Goal: Find specific page/section

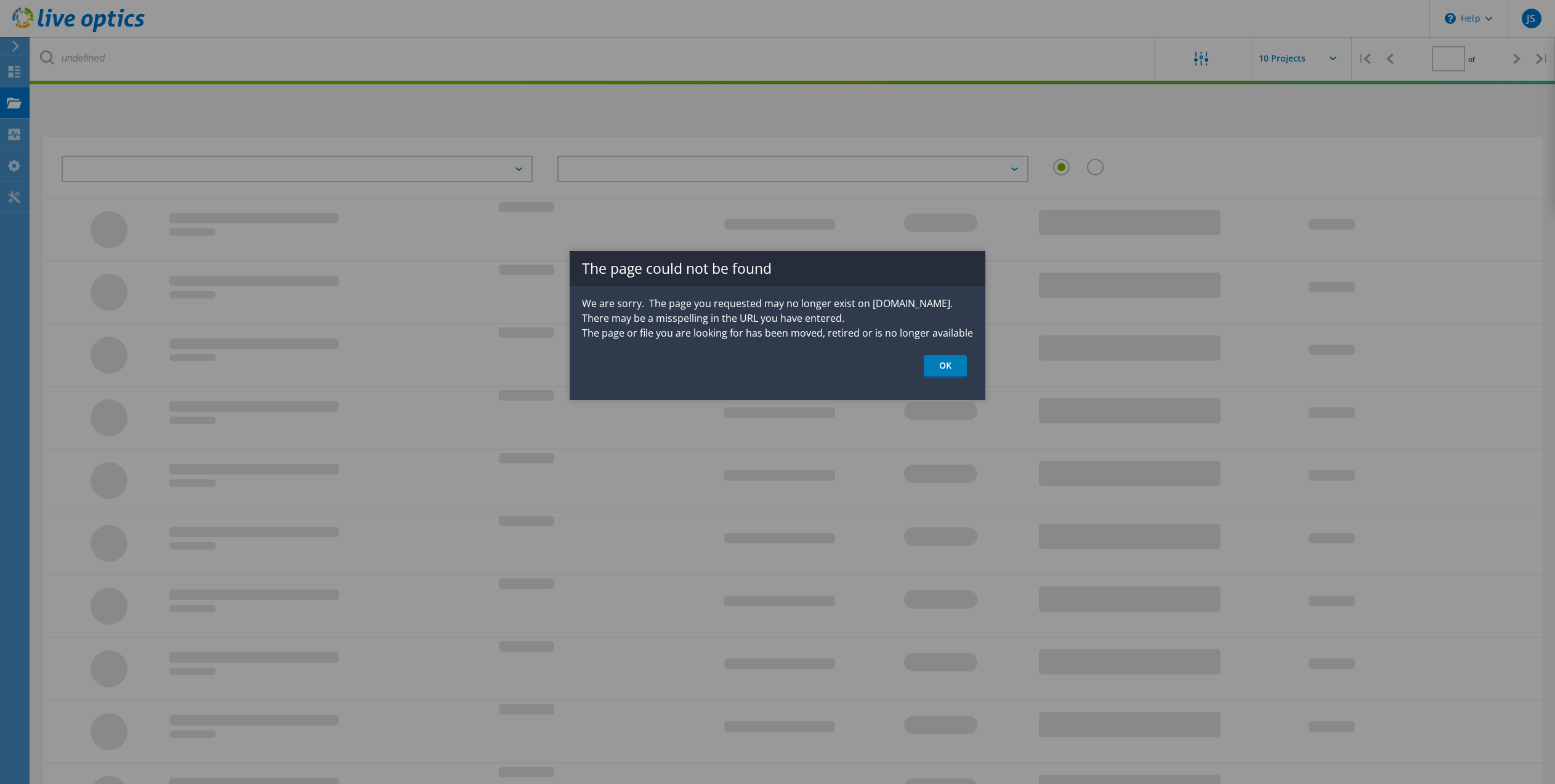
type input "1"
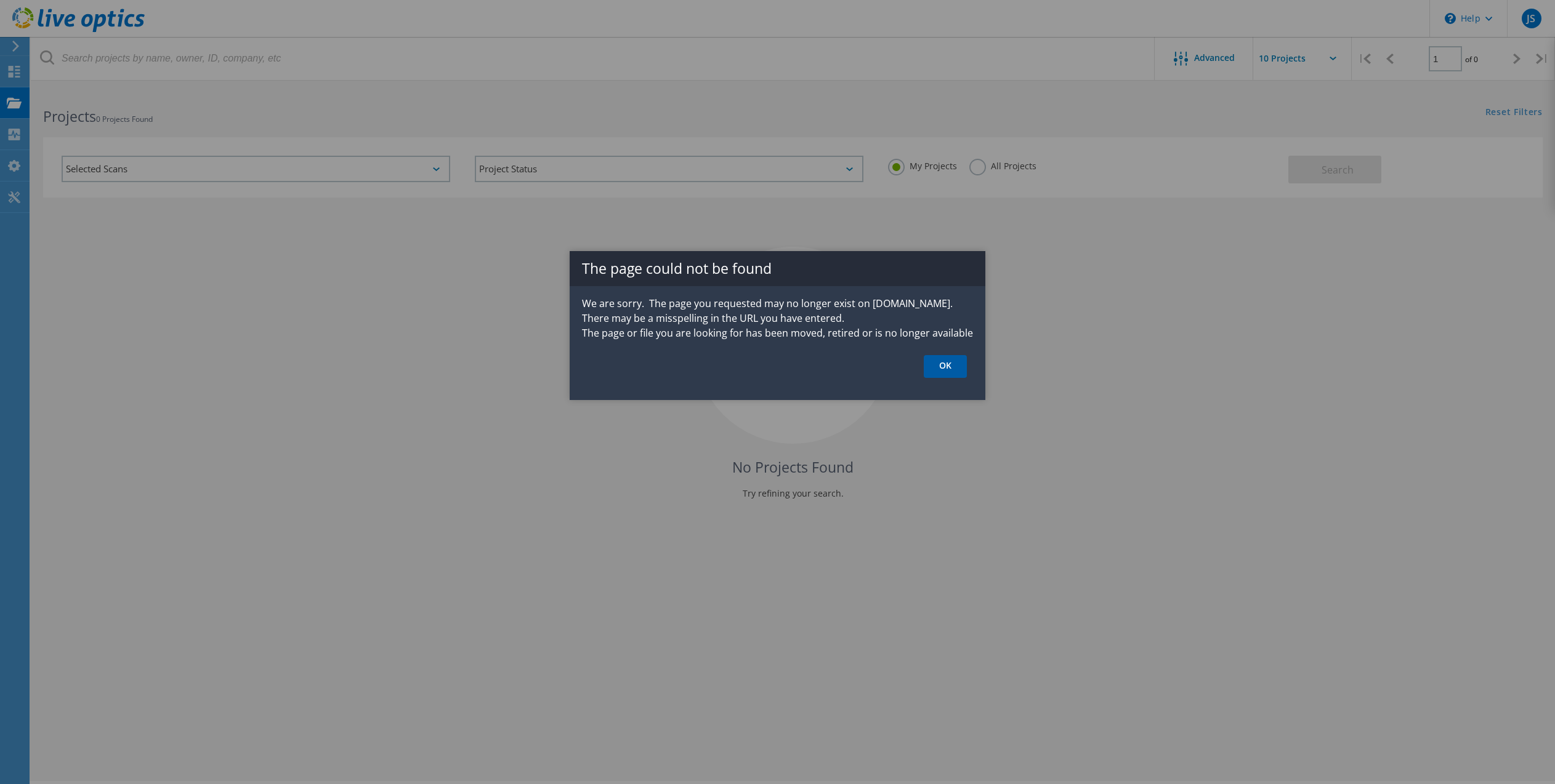
click at [948, 366] on link "OK" at bounding box center [945, 367] width 43 height 23
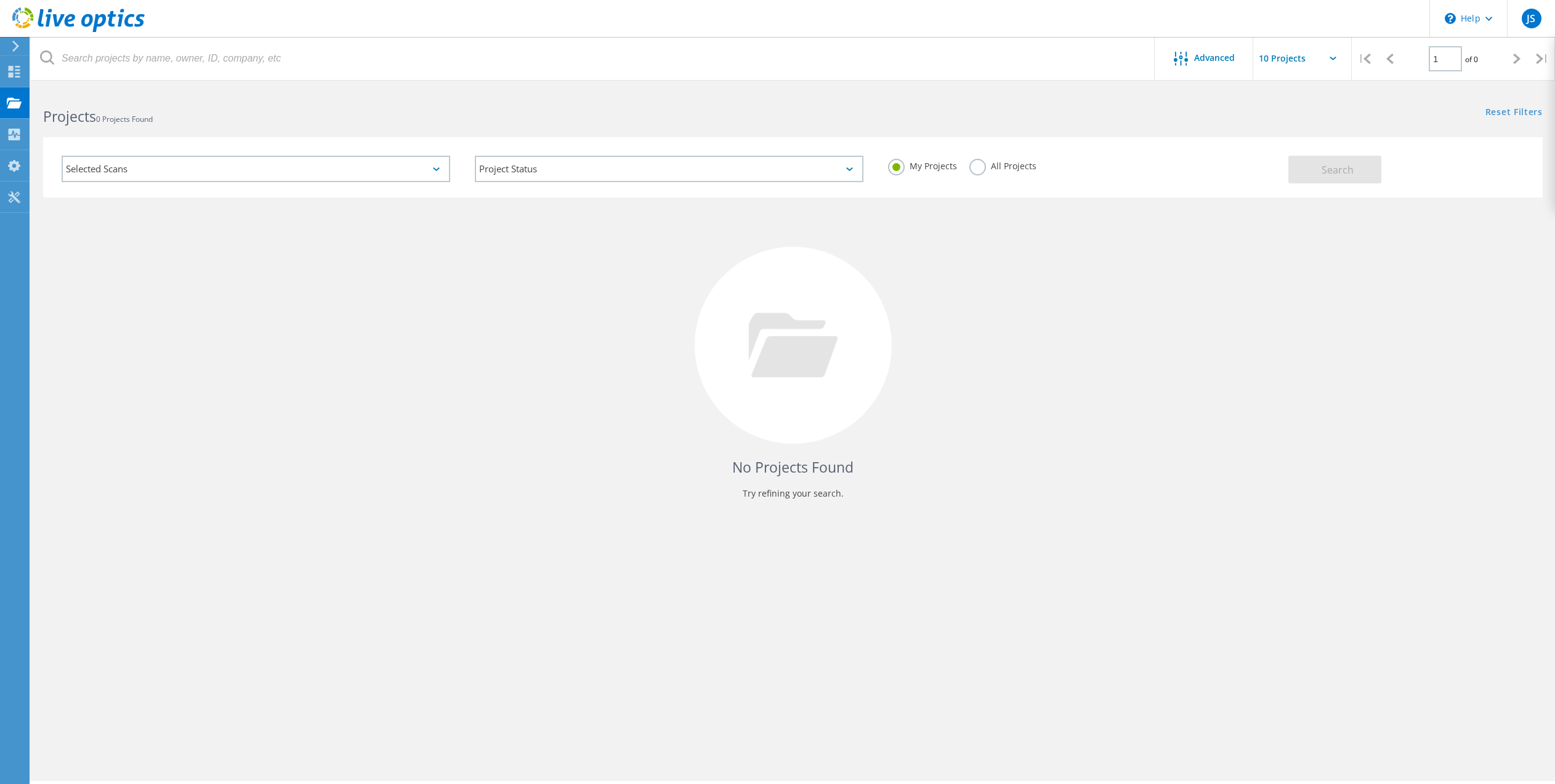
click at [978, 166] on label "All Projects" at bounding box center [1003, 164] width 67 height 12
click at [0, 0] on input "All Projects" at bounding box center [0, 0] width 0 height 0
click at [1350, 166] on span "Search" at bounding box center [1338, 170] width 32 height 14
click at [440, 165] on div "Selected Scans" at bounding box center [256, 168] width 389 height 27
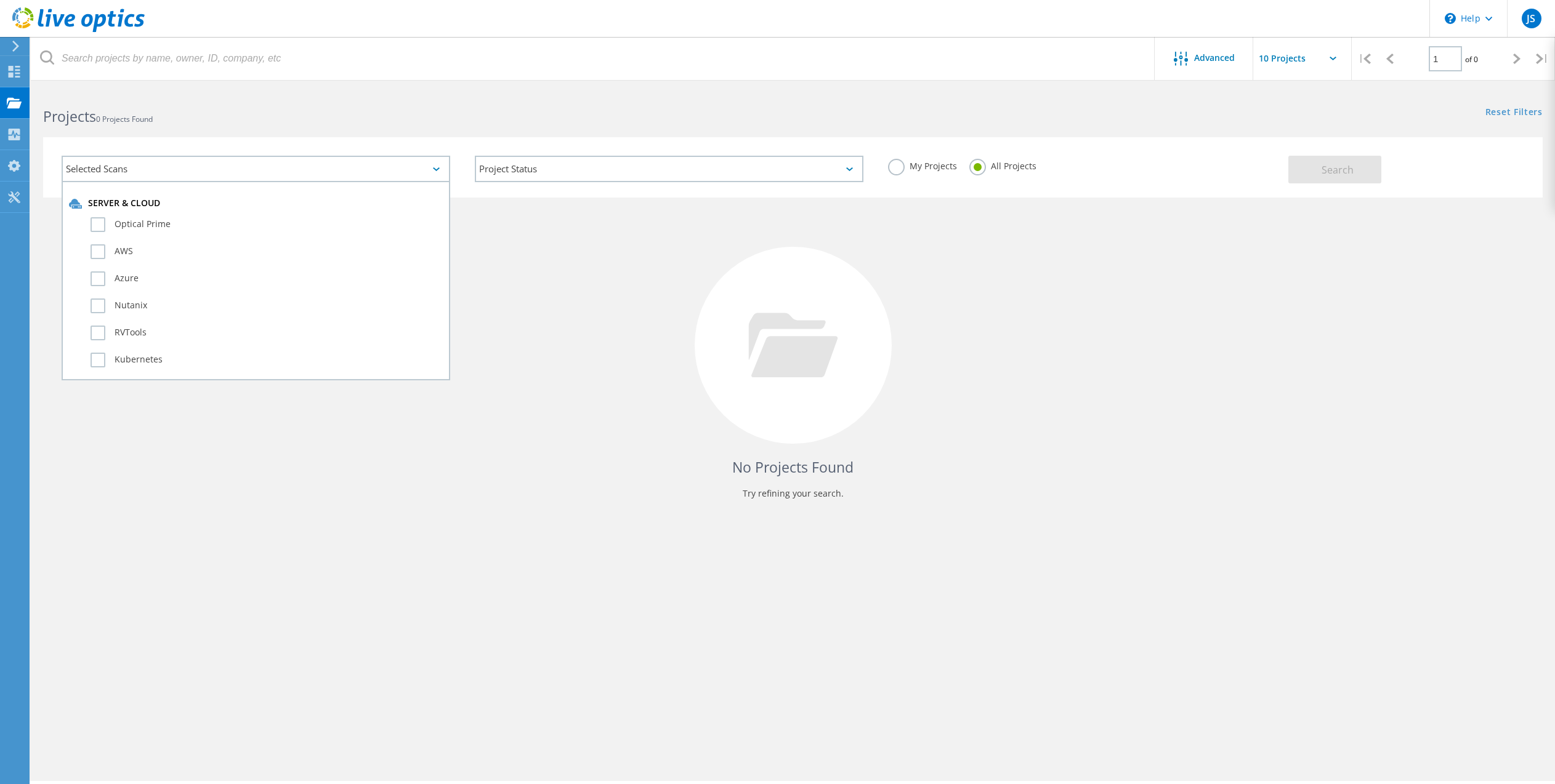
click at [440, 165] on div "Selected Scans" at bounding box center [256, 168] width 389 height 27
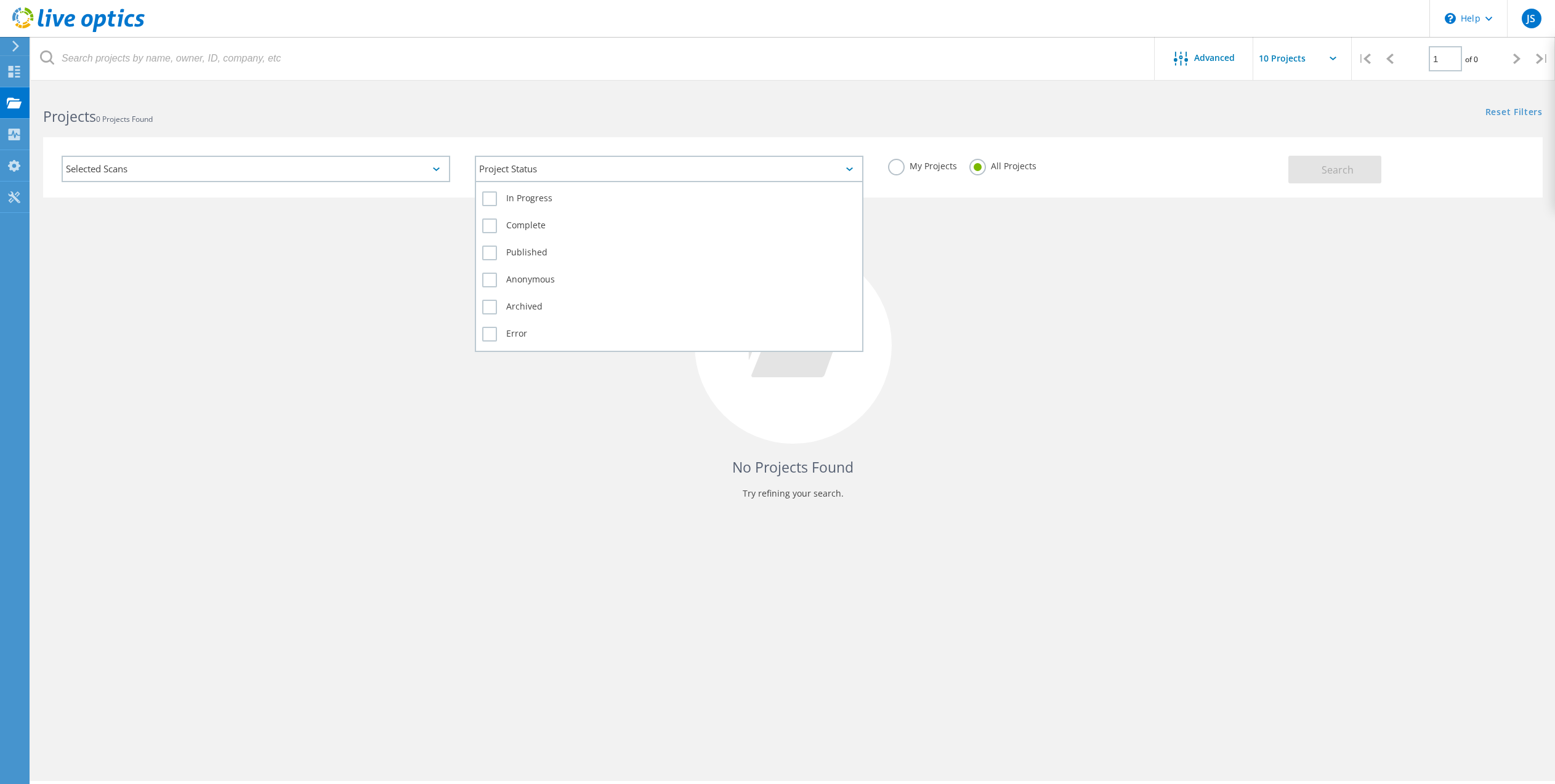
click at [589, 167] on div "Project Status" at bounding box center [669, 168] width 389 height 27
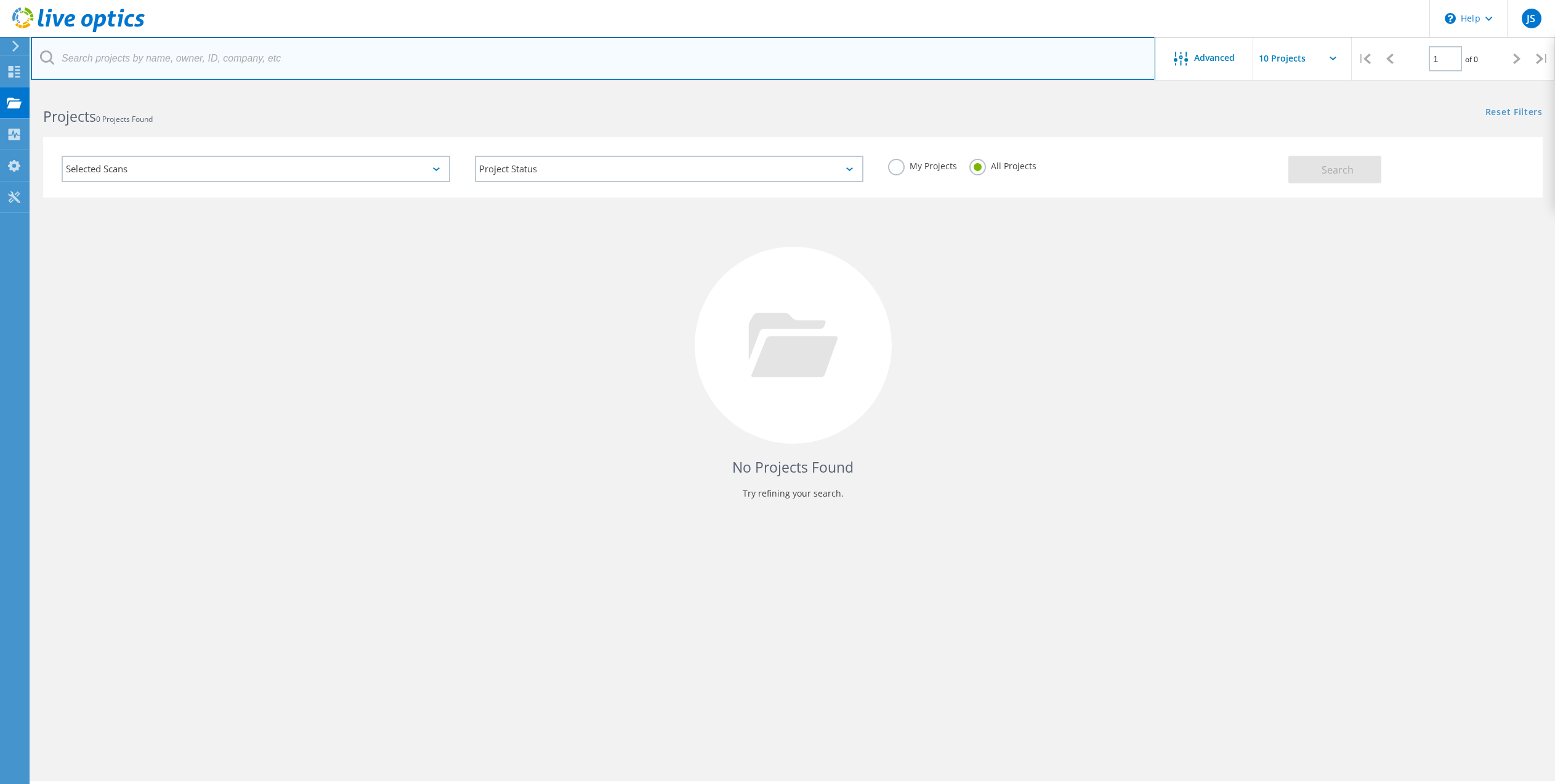
click at [148, 62] on input "text" at bounding box center [593, 58] width 1124 height 43
drag, startPoint x: 130, startPoint y: 59, endPoint x: 51, endPoint y: 59, distance: 79.0
click at [51, 59] on div "Marco Shaw" at bounding box center [593, 58] width 1124 height 43
type input "[PERSON_NAME][EMAIL_ADDRESS][PERSON_NAME][DOMAIN_NAME]"
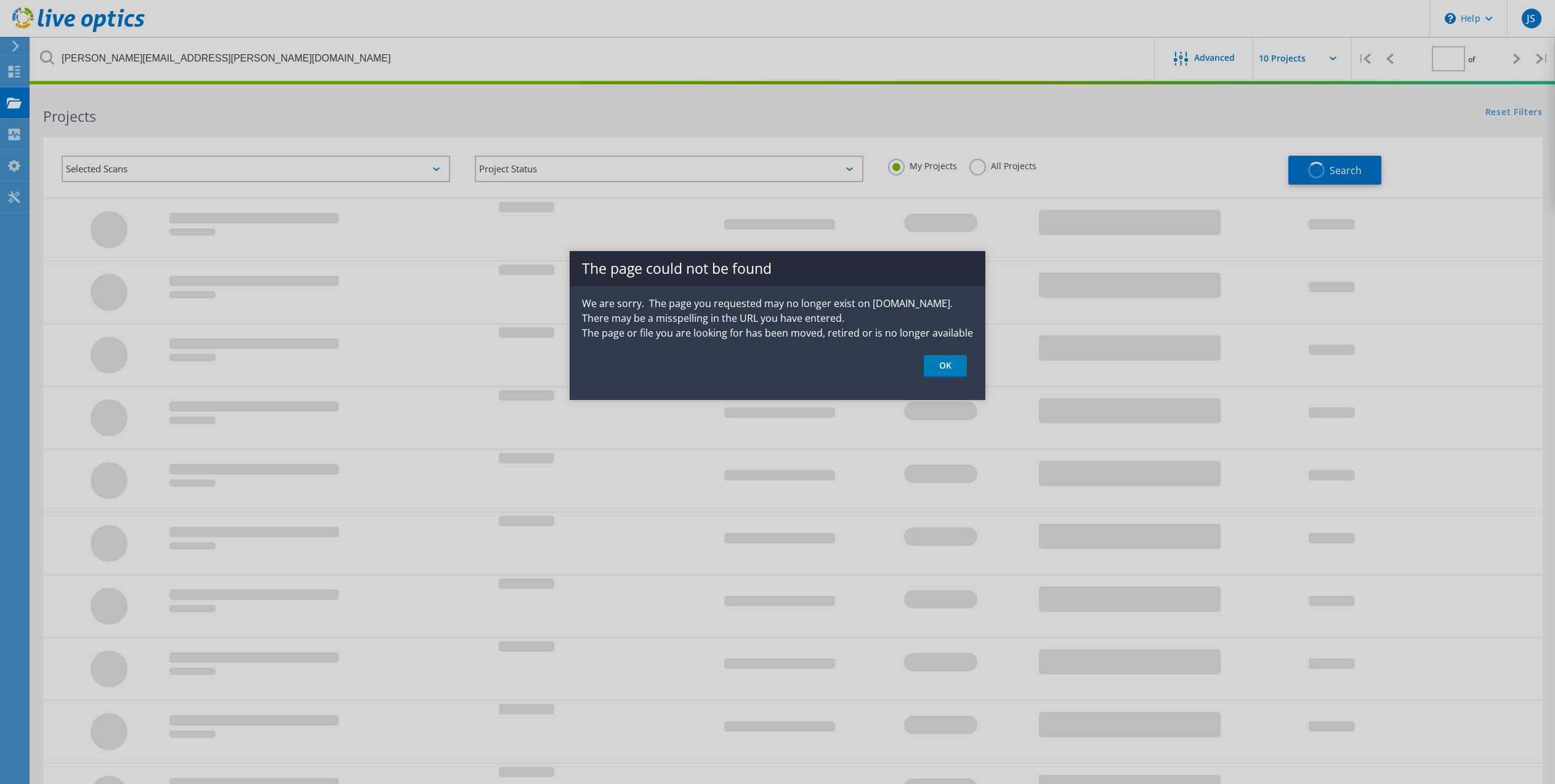
type input "1"
